Goal: Navigation & Orientation: Understand site structure

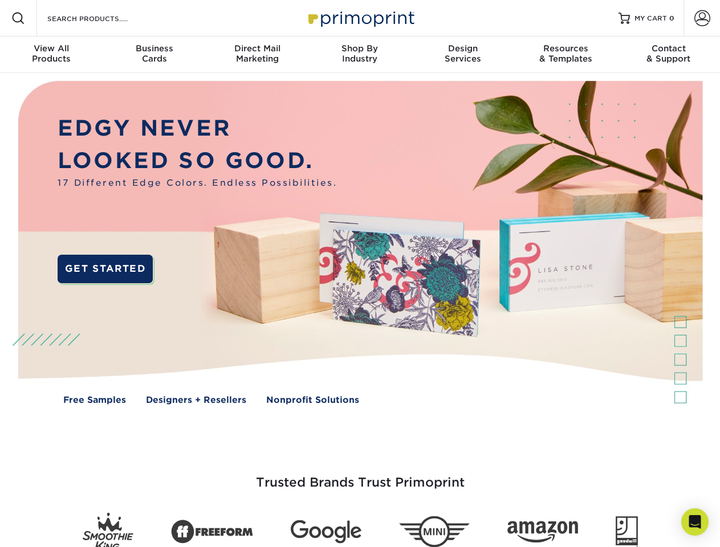
click at [360, 274] on img at bounding box center [359, 251] width 713 height 356
click at [18, 18] on span at bounding box center [18, 18] width 14 height 14
click at [702, 18] on span at bounding box center [702, 18] width 16 height 16
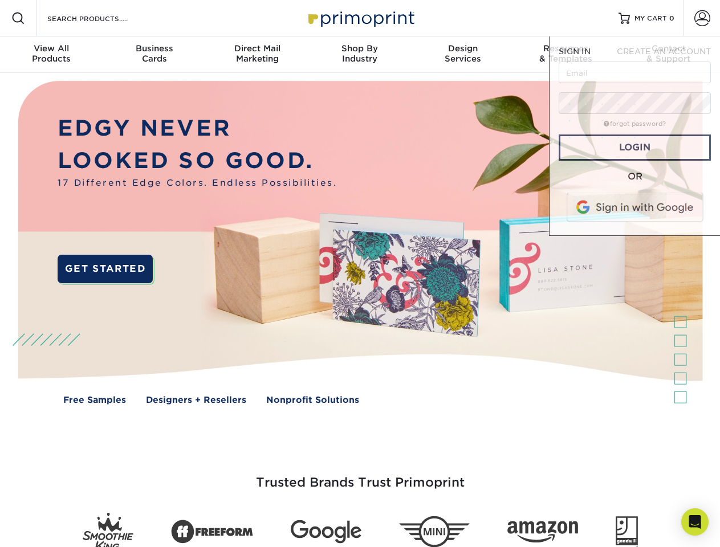
click at [51, 55] on div "View All Products" at bounding box center [51, 53] width 103 height 21
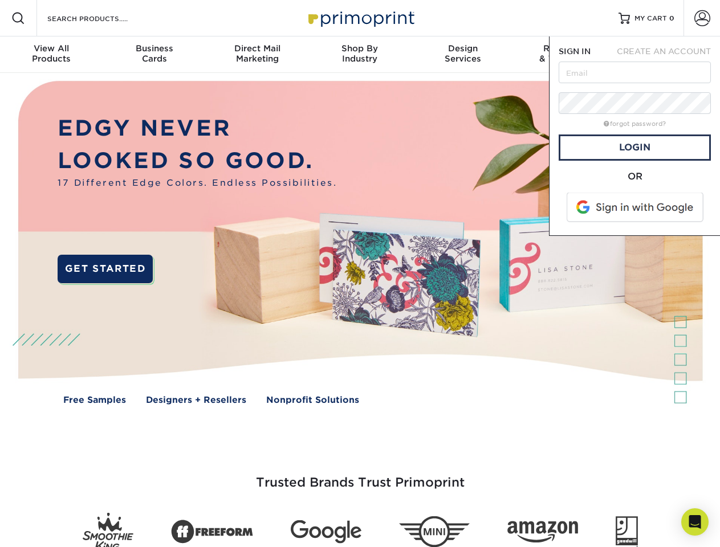
click at [154, 55] on div "Business Cards" at bounding box center [154, 53] width 103 height 21
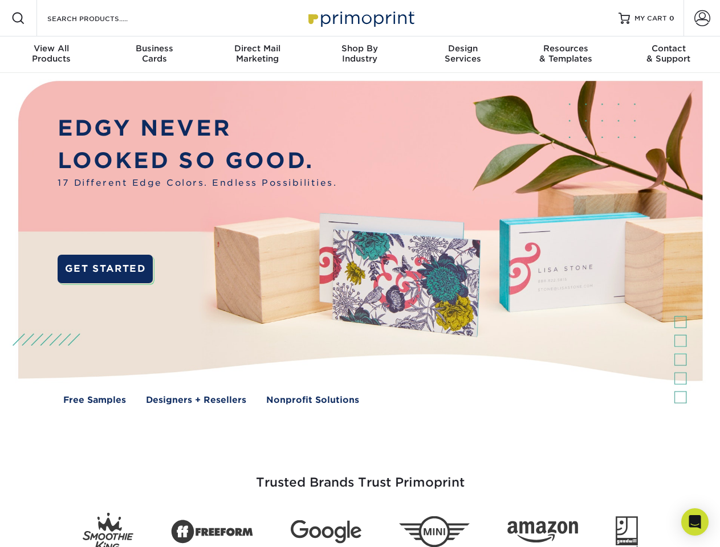
click at [257, 55] on div "Direct Mail Marketing" at bounding box center [257, 53] width 103 height 21
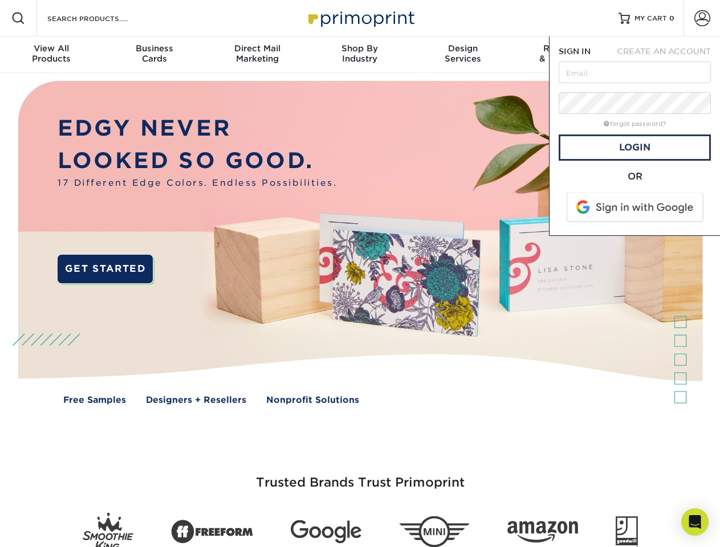
click at [360, 55] on div "Shop By Industry" at bounding box center [359, 53] width 103 height 21
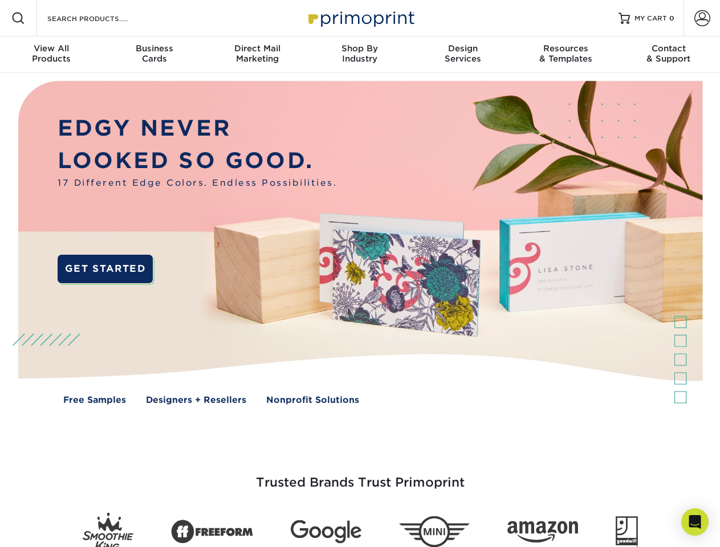
click at [463, 55] on div "Design Services" at bounding box center [463, 53] width 103 height 21
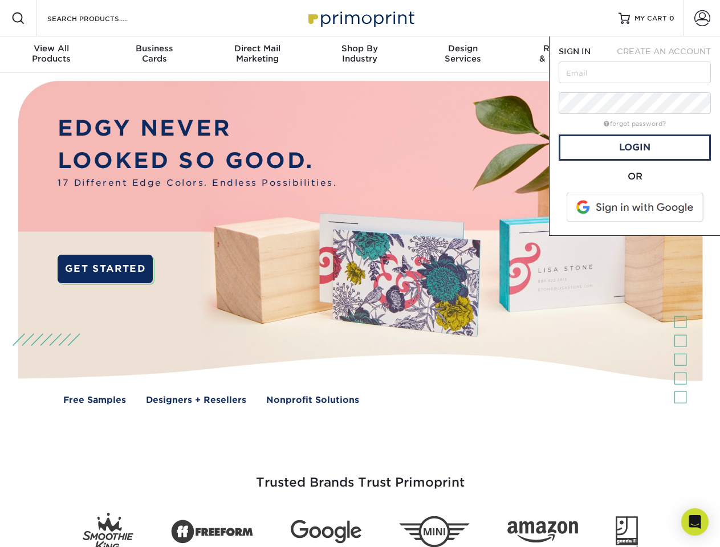
click at [566, 55] on span "SIGN IN" at bounding box center [575, 51] width 32 height 9
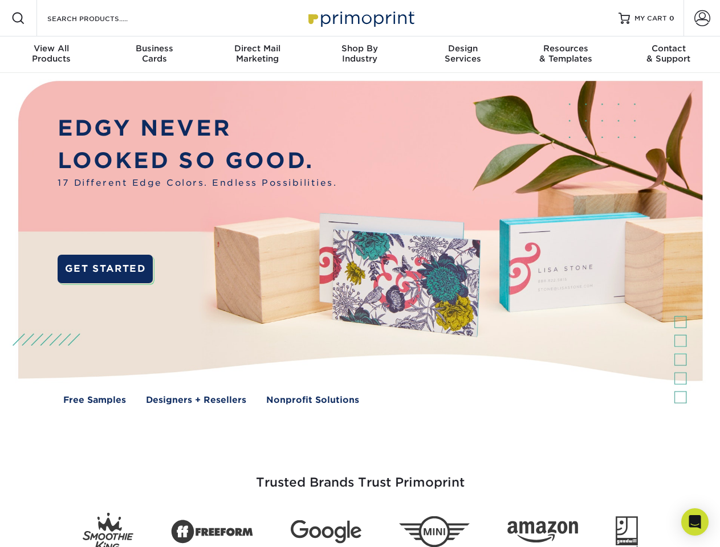
click at [669, 55] on div "Contact & Support" at bounding box center [668, 53] width 103 height 21
